Goal: Task Accomplishment & Management: Manage account settings

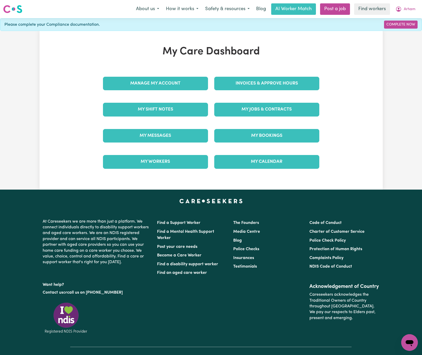
click at [253, 70] on div "My Care Dashboard Manage My Account Invoices & Approve Hours My Shift Notes My …" at bounding box center [211, 111] width 229 height 130
click at [265, 83] on link "Invoices & Approve Hours" at bounding box center [266, 84] width 105 height 14
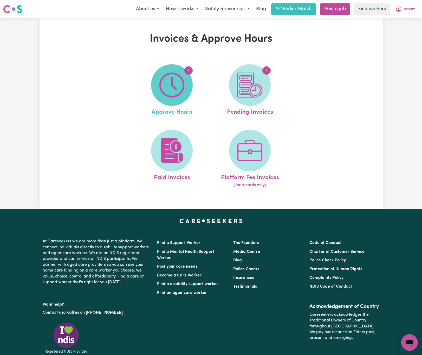
click at [170, 82] on img at bounding box center [171, 85] width 25 height 25
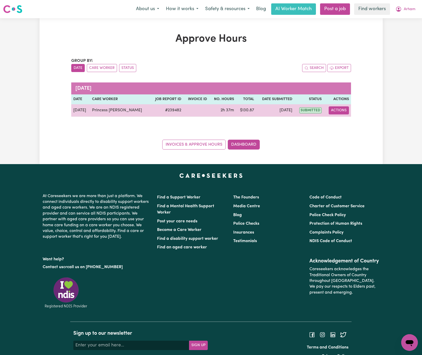
click at [339, 106] on button "Actions" at bounding box center [339, 110] width 20 height 8
click at [365, 125] on link "View Job Report" at bounding box center [352, 123] width 44 height 10
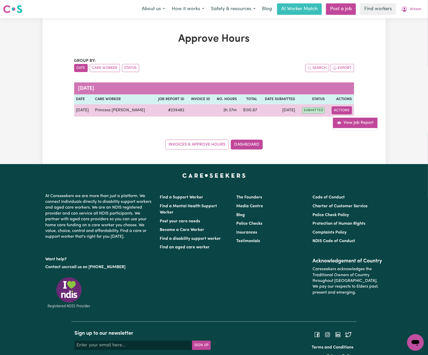
select select "pm"
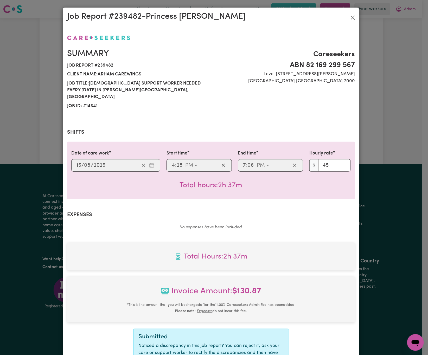
scroll to position [54, 0]
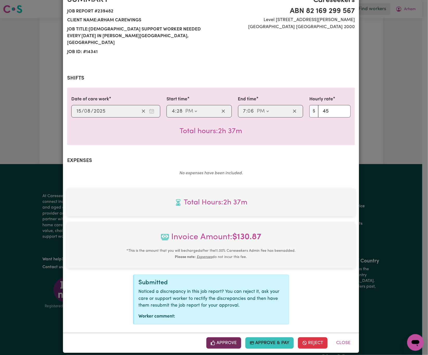
click at [221, 343] on button "Approve" at bounding box center [223, 342] width 35 height 11
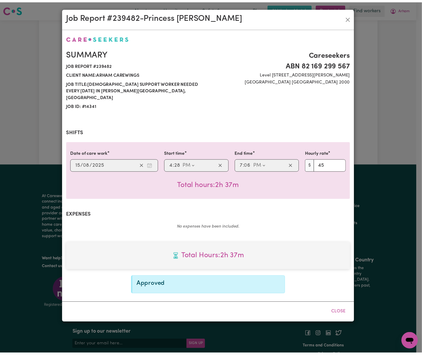
scroll to position [0, 0]
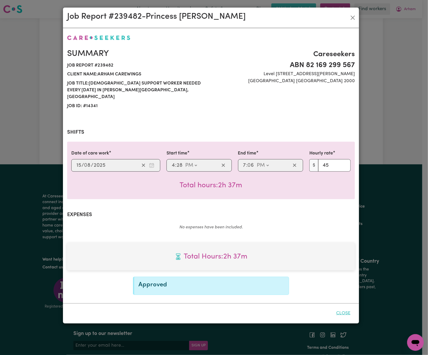
click at [341, 308] on button "Close" at bounding box center [343, 313] width 23 height 11
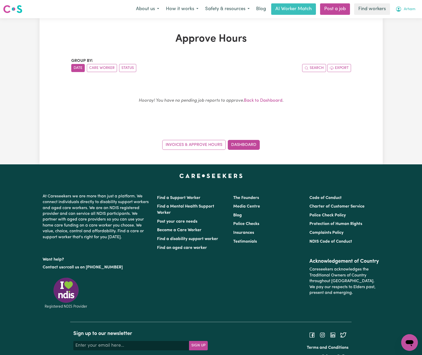
click at [404, 7] on span "Arham" at bounding box center [410, 10] width 12 height 6
click at [409, 18] on link "My Dashboard" at bounding box center [398, 20] width 41 height 10
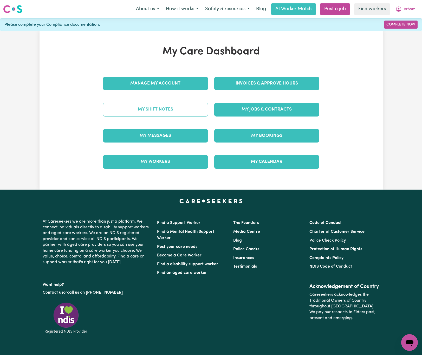
click at [189, 108] on link "My Shift Notes" at bounding box center [155, 110] width 105 height 14
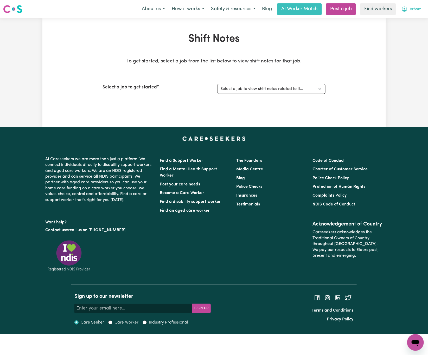
click at [409, 9] on button "Arham" at bounding box center [411, 9] width 27 height 11
click at [409, 18] on link "My Dashboard" at bounding box center [403, 20] width 41 height 10
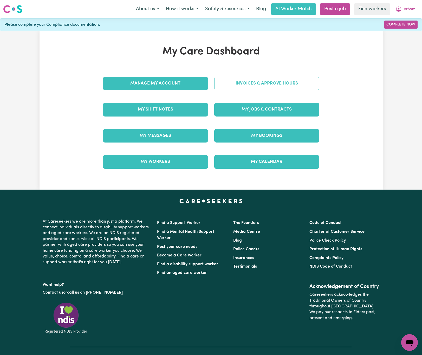
click at [301, 83] on link "Invoices & Approve Hours" at bounding box center [266, 84] width 105 height 14
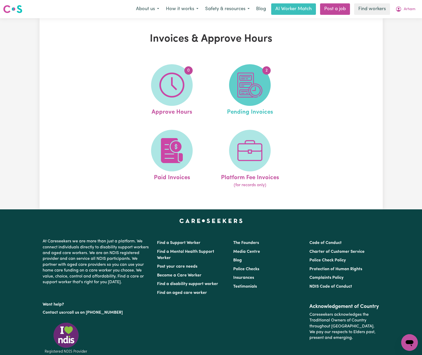
click at [248, 92] on img at bounding box center [249, 85] width 25 height 25
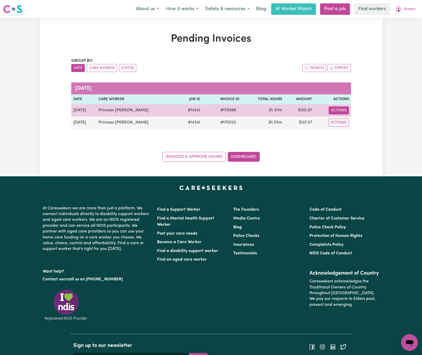
click at [340, 111] on button "Actions" at bounding box center [339, 110] width 20 height 8
click at [366, 126] on link "Download Invoice" at bounding box center [355, 123] width 48 height 10
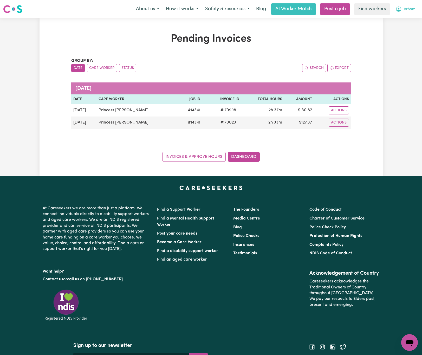
click at [411, 11] on span "Arham" at bounding box center [410, 10] width 12 height 6
click at [403, 23] on link "My Dashboard" at bounding box center [398, 20] width 41 height 10
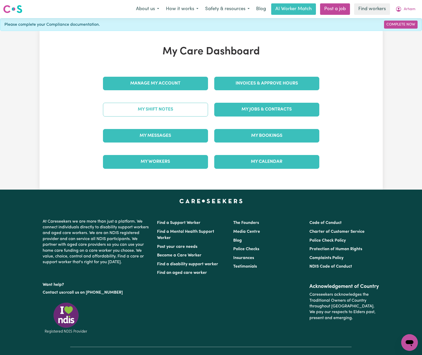
click at [194, 115] on link "My Shift Notes" at bounding box center [155, 110] width 105 height 14
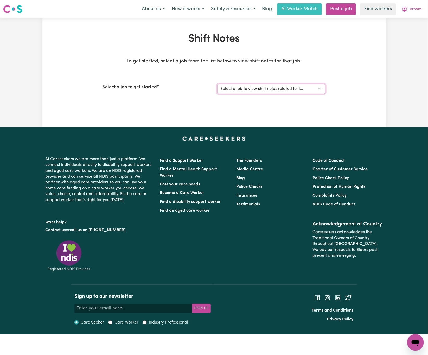
click at [247, 90] on select "Select a job to view shift notes related to it... [DEMOGRAPHIC_DATA] Support Wo…" at bounding box center [271, 89] width 108 height 10
click at [217, 84] on select "Select a job to view shift notes related to it... [DEMOGRAPHIC_DATA] Support Wo…" at bounding box center [271, 89] width 108 height 10
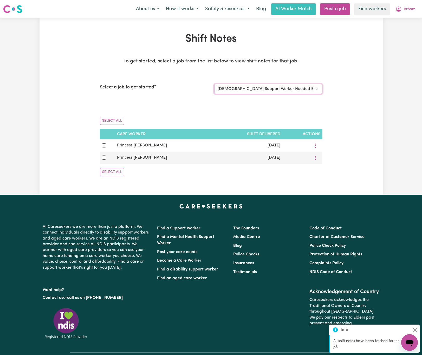
click at [275, 91] on select "Select a job to view shift notes related to it... [DEMOGRAPHIC_DATA] Support Wo…" at bounding box center [268, 89] width 108 height 10
click at [214, 84] on select "Select a job to view shift notes related to it... [DEMOGRAPHIC_DATA] Support Wo…" at bounding box center [268, 89] width 108 height 10
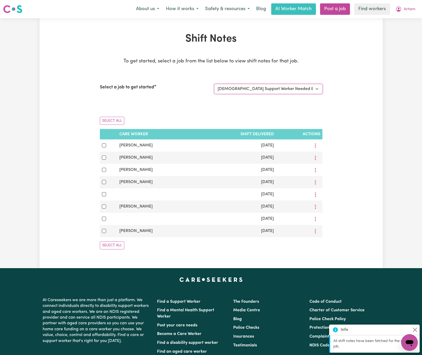
click at [292, 84] on select "Select a job to view shift notes related to it... [DEMOGRAPHIC_DATA] Support Wo…" at bounding box center [268, 89] width 108 height 10
select select "14341"
click at [214, 84] on select "Select a job to view shift notes related to it... [DEMOGRAPHIC_DATA] Support Wo…" at bounding box center [268, 89] width 108 height 10
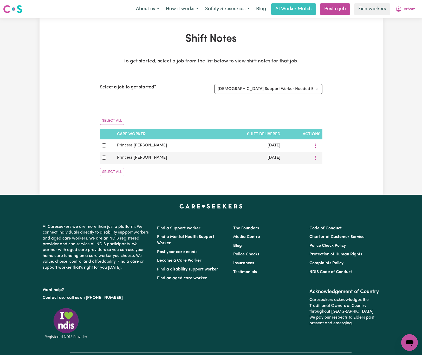
drag, startPoint x: 78, startPoint y: 100, endPoint x: 81, endPoint y: 101, distance: 4.0
click at [78, 100] on div "Shift Notes To get started, select a job from the list below to view shift note…" at bounding box center [211, 106] width 343 height 147
click at [407, 12] on button "Arham" at bounding box center [405, 9] width 27 height 11
click at [407, 17] on link "My Dashboard" at bounding box center [398, 20] width 41 height 10
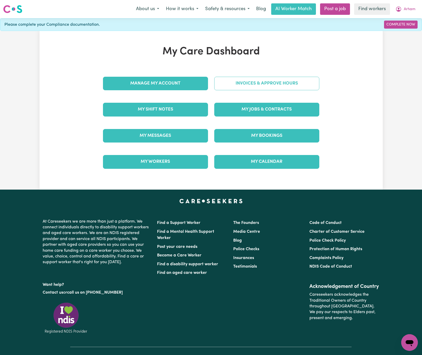
click at [314, 85] on link "Invoices & Approve Hours" at bounding box center [266, 84] width 105 height 14
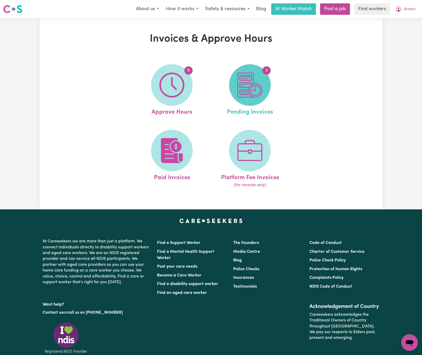
click at [261, 93] on img at bounding box center [249, 85] width 25 height 25
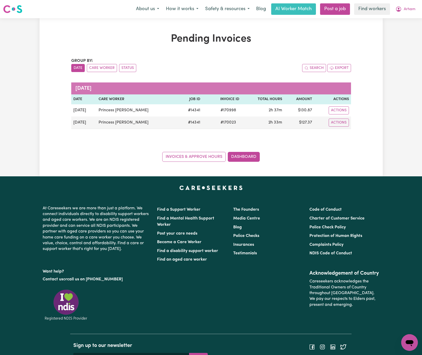
click at [273, 70] on div "Search Export" at bounding box center [281, 68] width 140 height 8
click at [416, 8] on button "Arham" at bounding box center [405, 9] width 27 height 11
click at [411, 34] on link "Logout" at bounding box center [398, 30] width 41 height 10
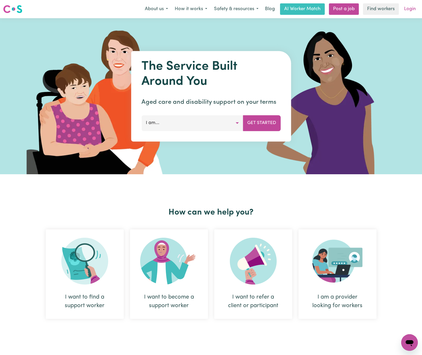
click at [413, 6] on link "Login" at bounding box center [410, 8] width 18 height 11
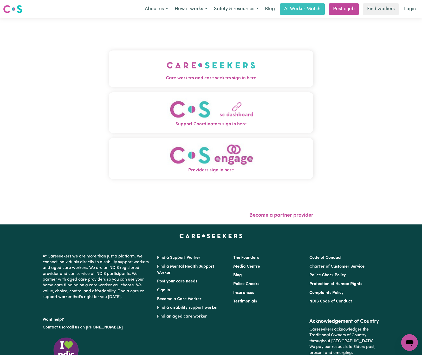
click at [201, 60] on img "Care workers and care seekers sign in here" at bounding box center [211, 65] width 89 height 19
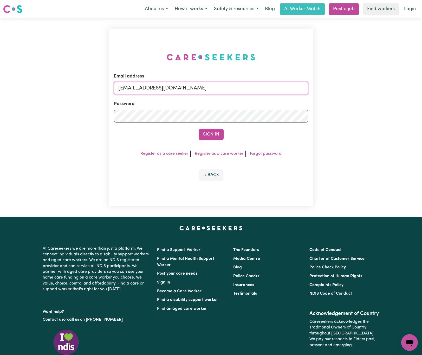
drag, startPoint x: 146, startPoint y: 85, endPoint x: 368, endPoint y: 82, distance: 221.6
click at [368, 82] on div "Email address [EMAIL_ADDRESS][DOMAIN_NAME] Password Sign In Register as a care …" at bounding box center [211, 117] width 422 height 198
paste input "[EMAIL_ADDRESS][DOMAIN_NAME]"
type input "superuser~[EMAIL_ADDRESS][DOMAIN_NAME]"
click at [199, 129] on button "Sign In" at bounding box center [211, 134] width 25 height 11
